Goal: Information Seeking & Learning: Learn about a topic

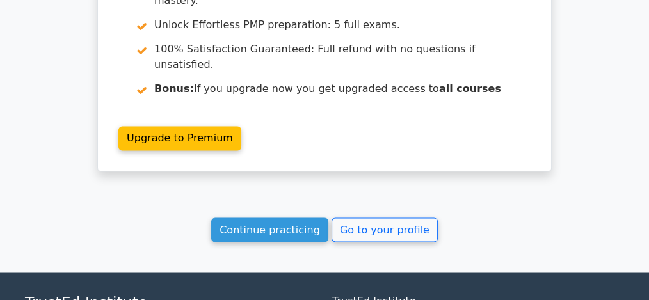
scroll to position [2216, 0]
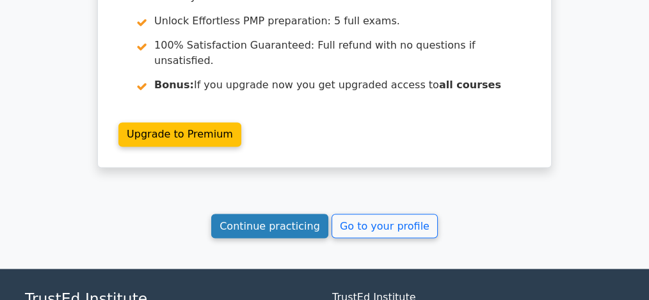
click at [291, 214] on link "Continue practicing" at bounding box center [269, 226] width 117 height 24
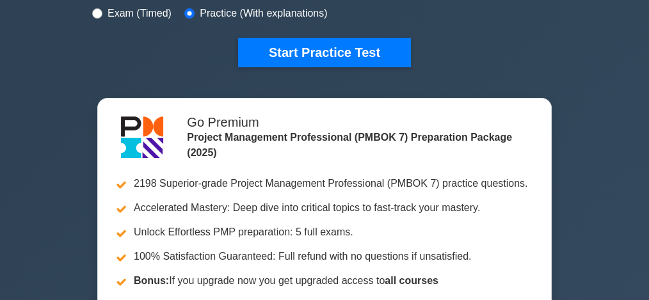
scroll to position [443, 0]
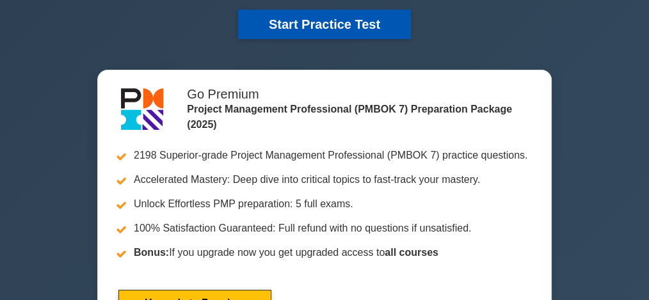
click at [313, 27] on button "Start Practice Test" at bounding box center [324, 24] width 173 height 29
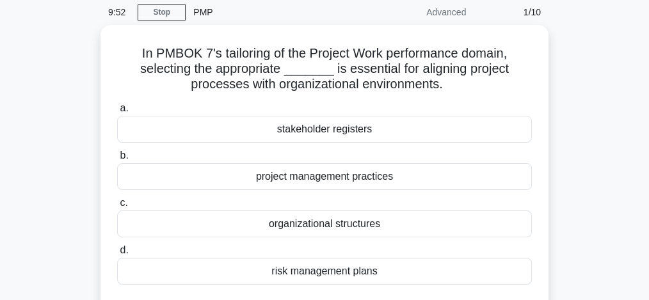
scroll to position [51, 0]
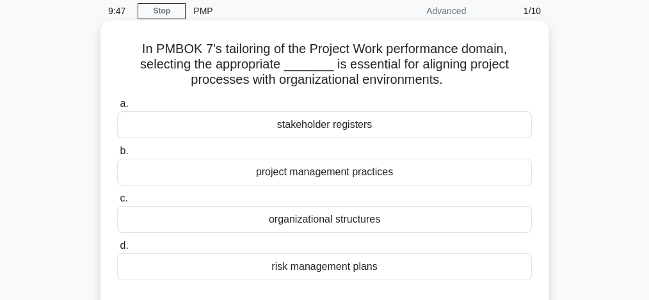
click at [195, 169] on div "project management practices" at bounding box center [324, 172] width 415 height 27
click at [117, 155] on input "b. project management practices" at bounding box center [117, 151] width 0 height 8
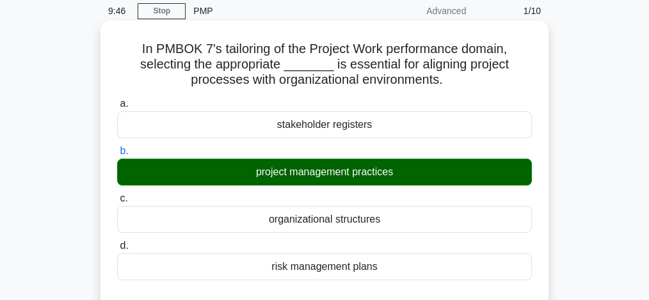
click at [117, 194] on input "c. organizational structures" at bounding box center [117, 198] width 0 height 8
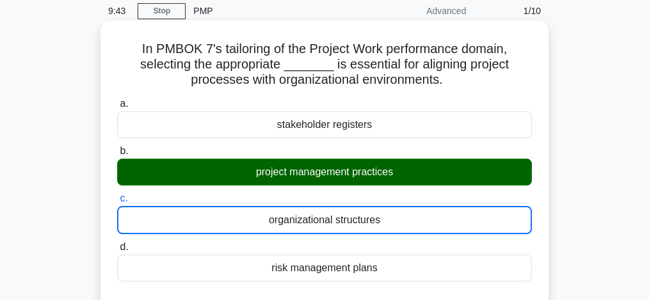
click at [481, 179] on div "project management practices" at bounding box center [324, 172] width 415 height 27
click at [117, 155] on input "b. project management practices" at bounding box center [117, 151] width 0 height 8
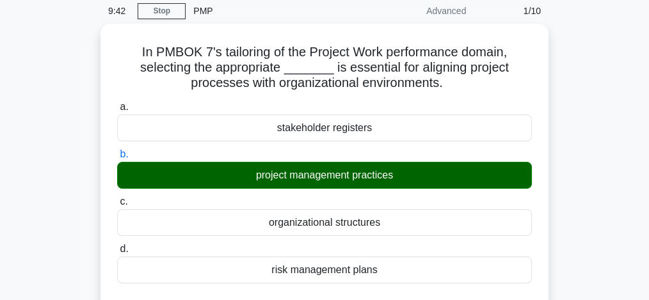
scroll to position [313, 0]
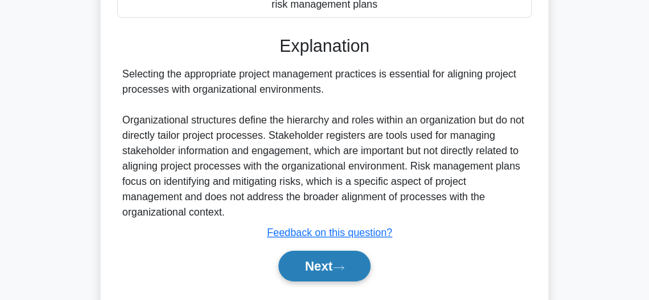
click at [336, 270] on button "Next" at bounding box center [323, 266] width 91 height 31
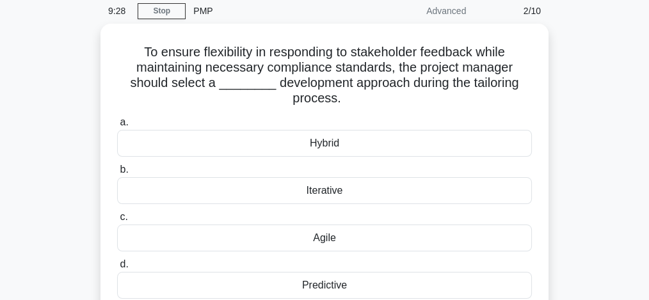
scroll to position [68, 0]
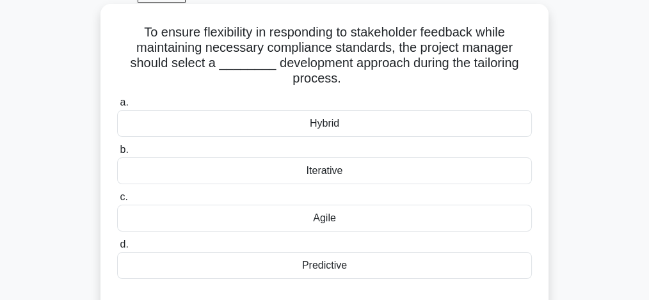
click at [285, 128] on div "Hybrid" at bounding box center [324, 123] width 415 height 27
click at [117, 107] on input "a. Hybrid" at bounding box center [117, 103] width 0 height 8
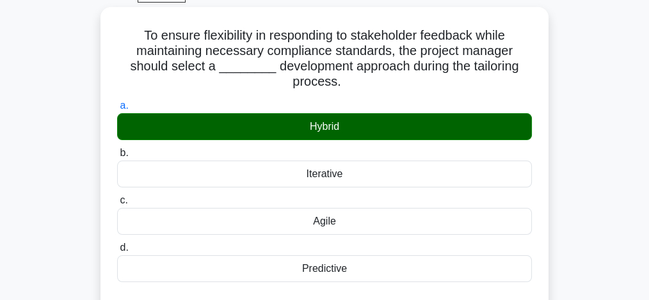
scroll to position [330, 0]
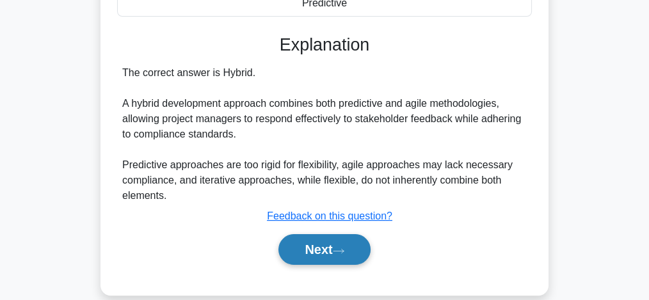
click at [329, 257] on button "Next" at bounding box center [323, 249] width 91 height 31
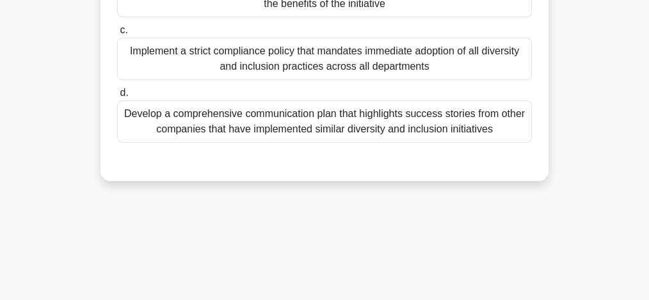
scroll to position [68, 0]
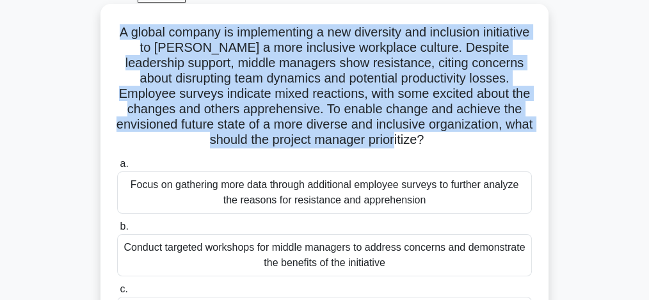
drag, startPoint x: 139, startPoint y: 32, endPoint x: 512, endPoint y: 140, distance: 389.0
click at [512, 140] on h5 "A global company is implementing a new diversity and inclusion initiative to fo…" at bounding box center [324, 86] width 417 height 124
copy h5 "A global company is implementing a new diversity and inclusion initiative to fo…"
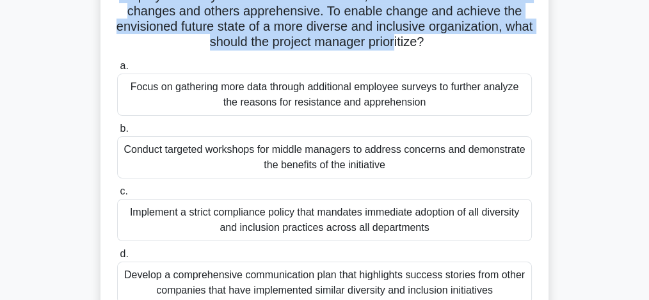
scroll to position [170, 0]
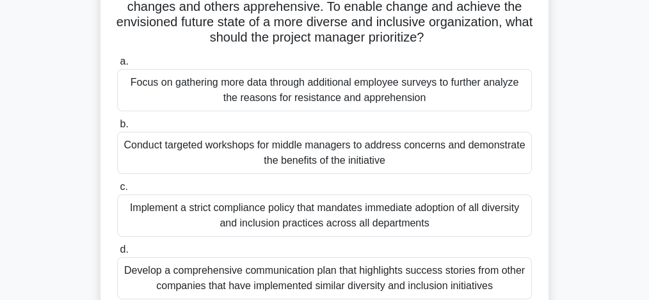
click at [365, 98] on div "Focus on gathering more data through additional employee surveys to further ana…" at bounding box center [324, 90] width 415 height 42
click at [117, 66] on input "a. Focus on gathering more data through additional employee surveys to further …" at bounding box center [117, 62] width 0 height 8
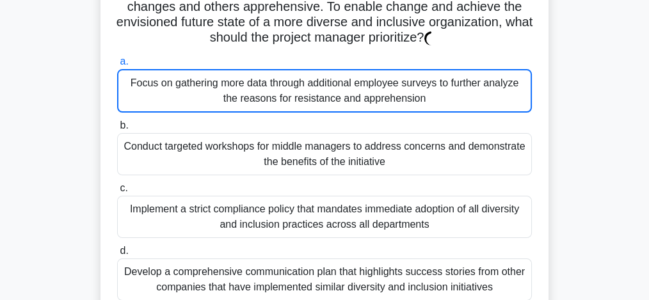
click at [365, 98] on div "Focus on gathering more data through additional employee surveys to further ana…" at bounding box center [324, 91] width 415 height 44
click at [117, 66] on input "a. Focus on gathering more data through additional employee surveys to further …" at bounding box center [117, 62] width 0 height 8
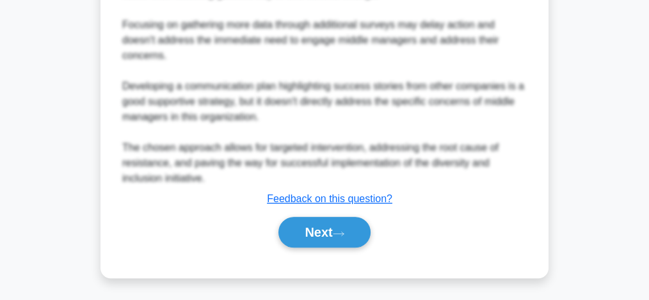
scroll to position [779, 0]
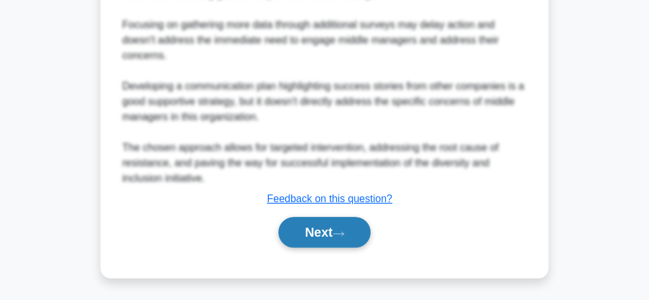
click at [328, 228] on button "Next" at bounding box center [323, 232] width 91 height 31
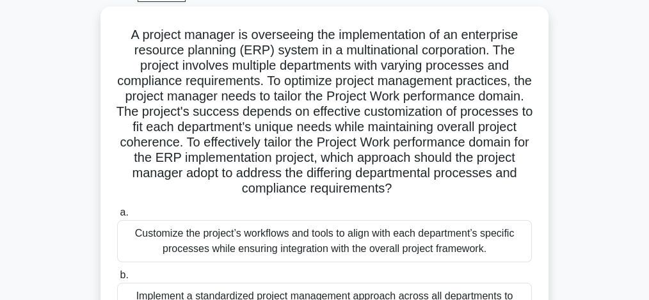
scroll to position [67, 0]
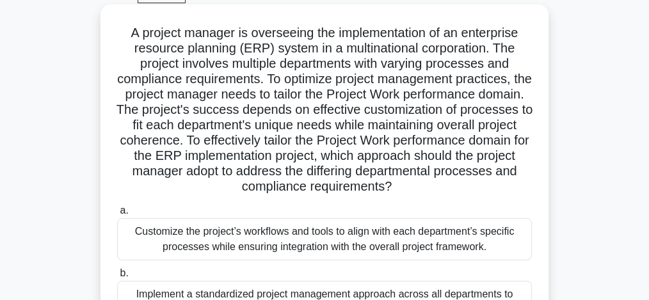
drag, startPoint x: 125, startPoint y: 35, endPoint x: 241, endPoint y: 55, distance: 118.1
drag, startPoint x: 241, startPoint y: 55, endPoint x: 137, endPoint y: 43, distance: 105.0
click at [137, 43] on h5 "A project manager is overseeing the implementation of an enterprise resource pl…" at bounding box center [324, 110] width 417 height 170
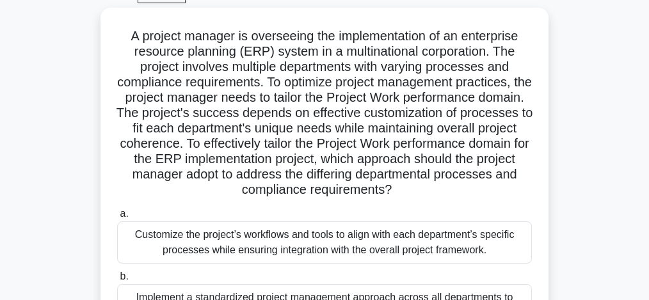
drag, startPoint x: 125, startPoint y: 35, endPoint x: 566, endPoint y: 195, distance: 469.1
click at [566, 195] on div "A project manager is overseeing the implementation of an enterprise resource pl…" at bounding box center [324, 264] width 614 height 513
copy h5 "A project manager is overseeing the implementation of an enterprise resource pl…"
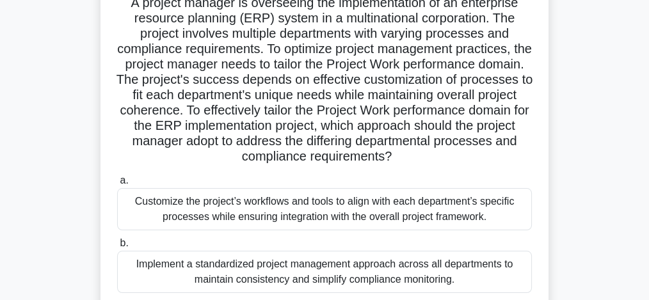
scroll to position [101, 0]
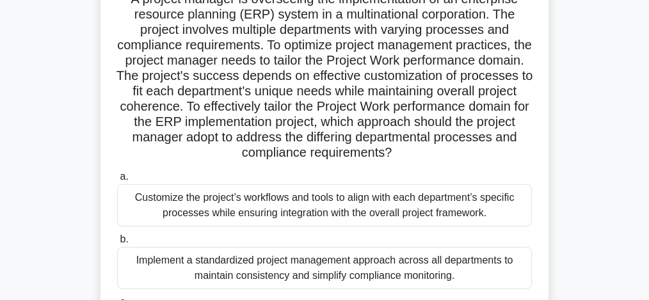
click at [271, 221] on div "Customize the project’s workflows and tools to align with each department’s spe…" at bounding box center [324, 205] width 415 height 42
click at [117, 181] on input "a. Customize the project’s workflows and tools to align with each department’s …" at bounding box center [117, 177] width 0 height 8
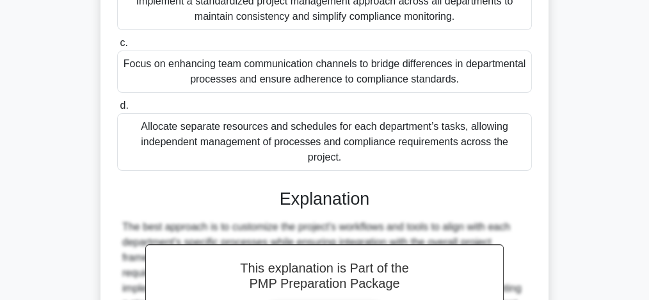
scroll to position [532, 0]
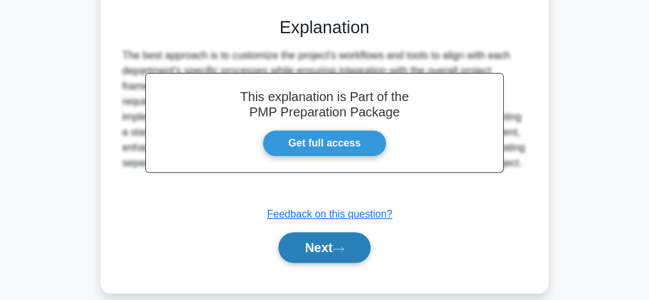
click at [344, 232] on button "Next" at bounding box center [323, 247] width 91 height 31
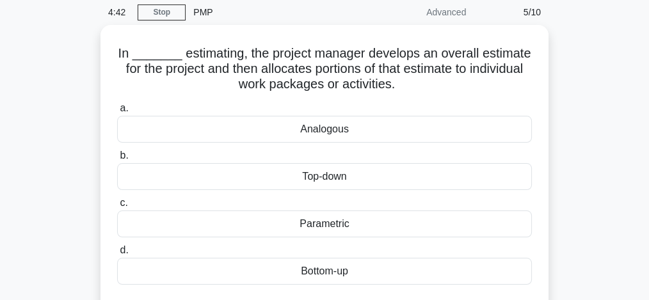
scroll to position [51, 0]
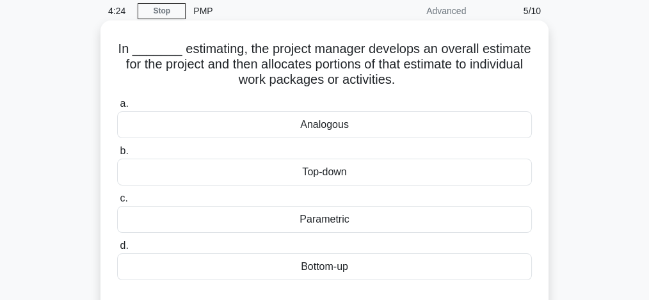
click at [335, 269] on div "Bottom-up" at bounding box center [324, 266] width 415 height 27
click at [117, 250] on input "d. Bottom-up" at bounding box center [117, 246] width 0 height 8
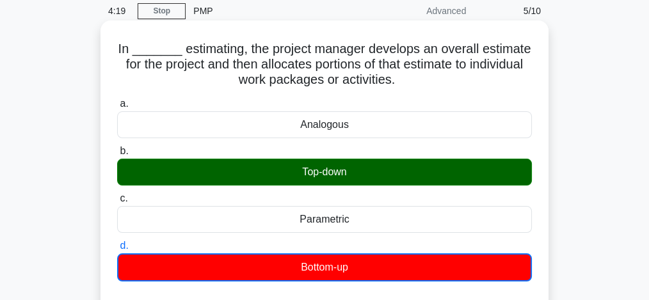
click at [370, 67] on h5 "In _______ estimating, the project manager develops an overall estimate for the…" at bounding box center [324, 64] width 417 height 47
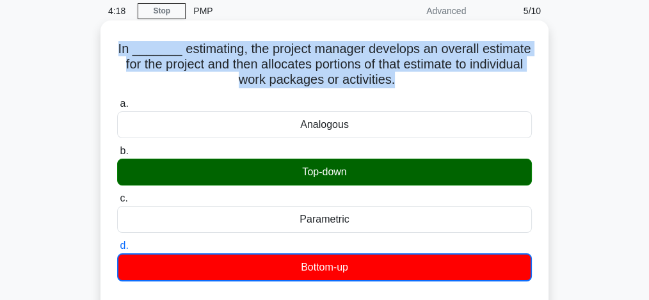
click at [370, 67] on h5 "In _______ estimating, the project manager develops an overall estimate for the…" at bounding box center [324, 64] width 417 height 47
copy div "In _______ estimating, the project manager develops an overall estimate for the…"
